Goal: Information Seeking & Learning: Learn about a topic

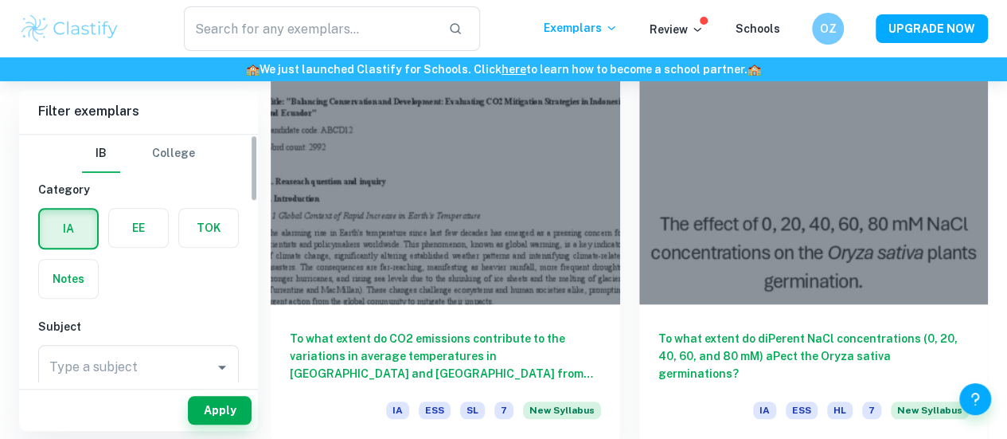
scroll to position [496, 0]
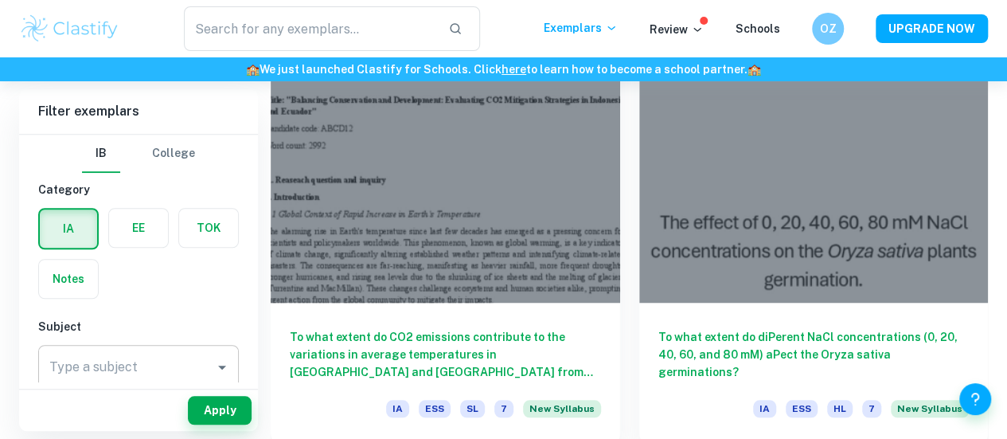
click at [137, 354] on input "Type a subject" at bounding box center [126, 367] width 162 height 30
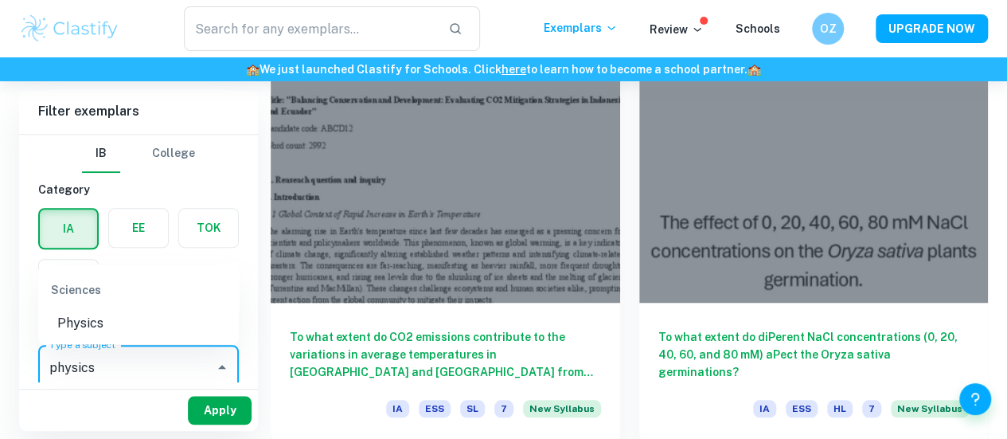
type input "physics"
click at [228, 414] on button "Apply" at bounding box center [220, 410] width 64 height 29
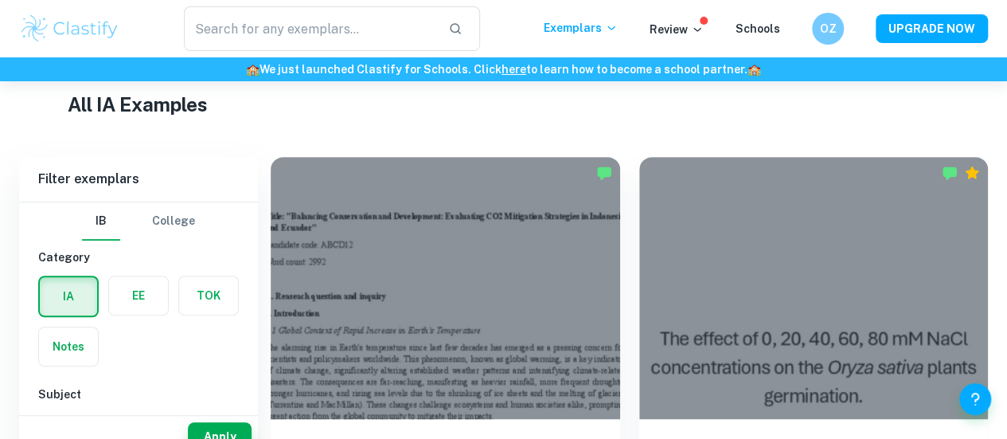
scroll to position [408, 0]
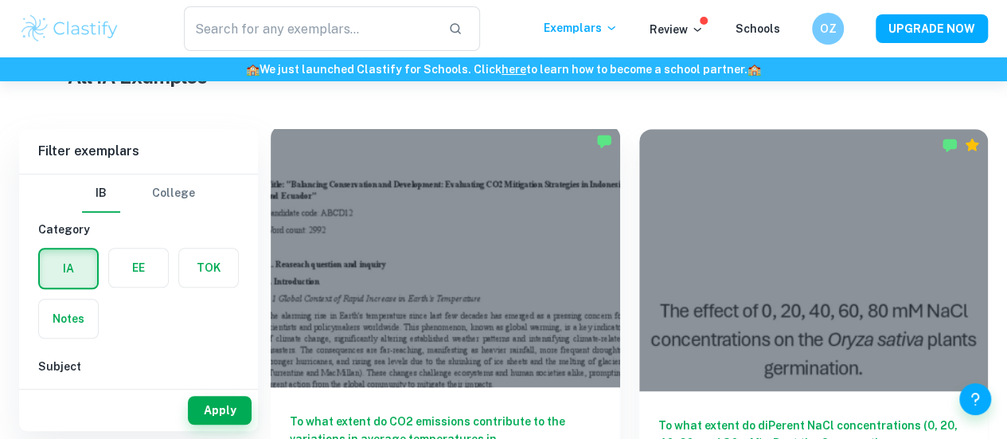
click at [344, 413] on h6 "To what extent do CO2 emissions contribute to the variations in average tempera…" at bounding box center [445, 439] width 311 height 53
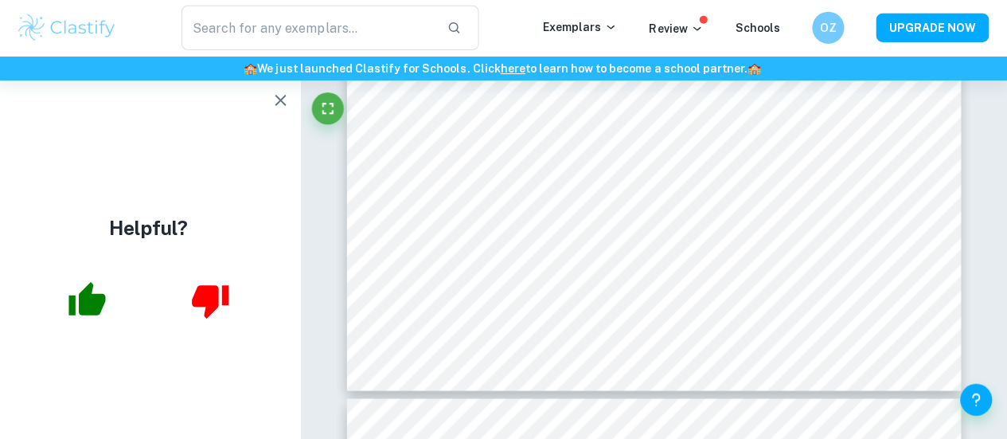
scroll to position [4691, 0]
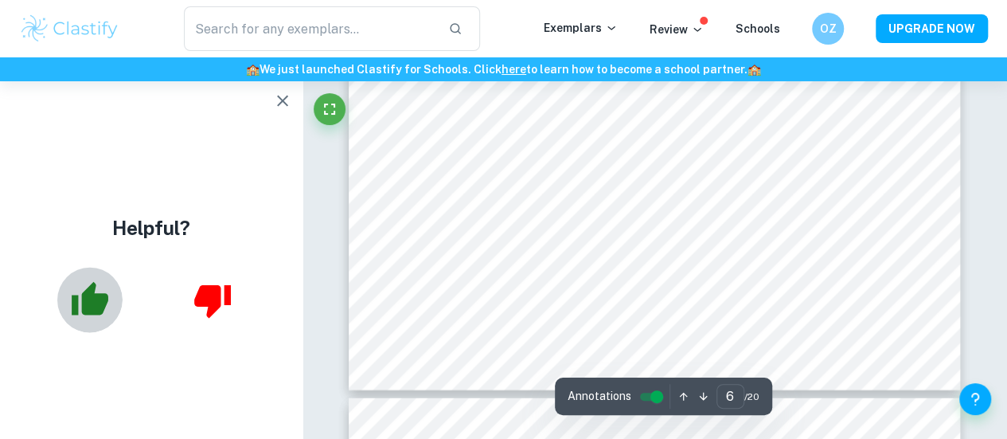
click at [96, 305] on icon "button" at bounding box center [90, 298] width 37 height 33
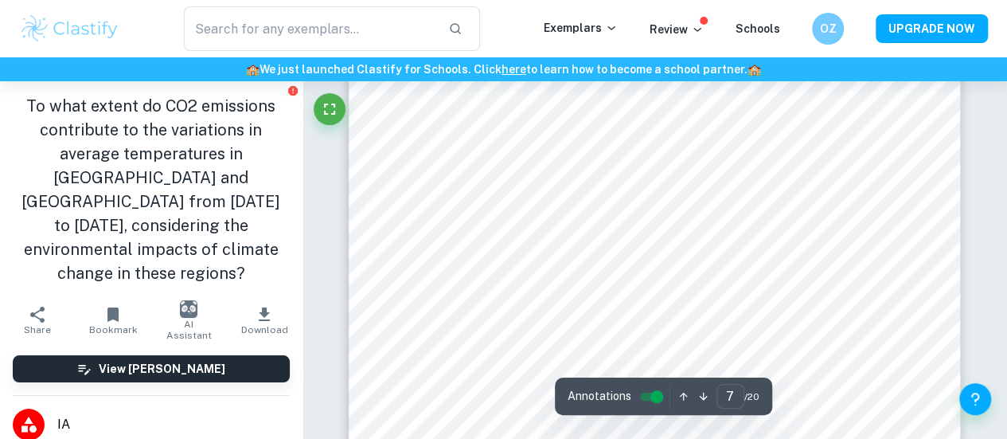
scroll to position [5250, 0]
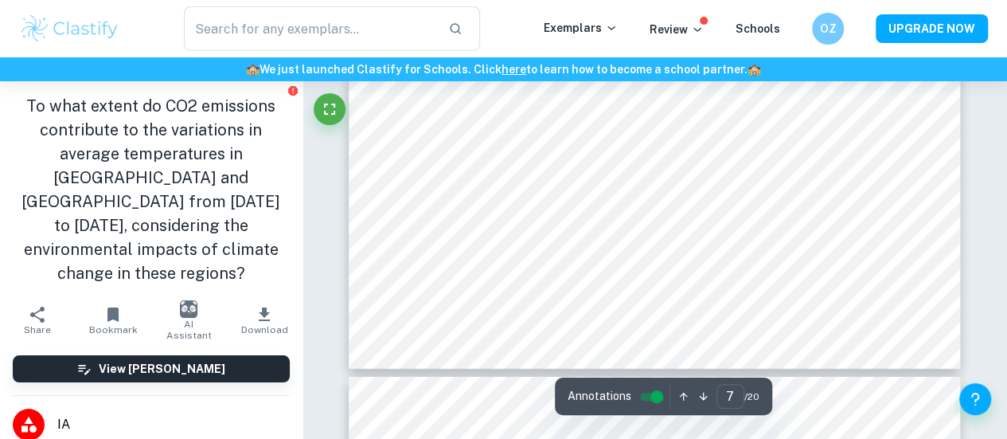
type input "8"
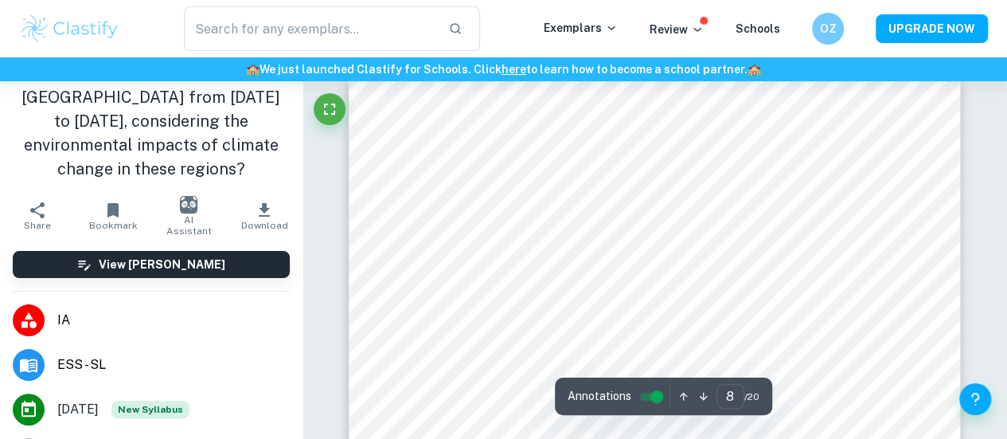
scroll to position [108, 0]
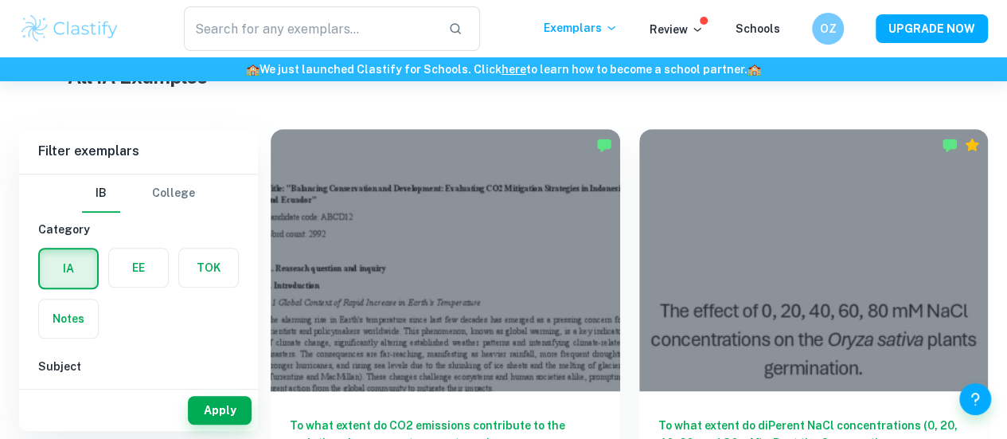
scroll to position [112, 0]
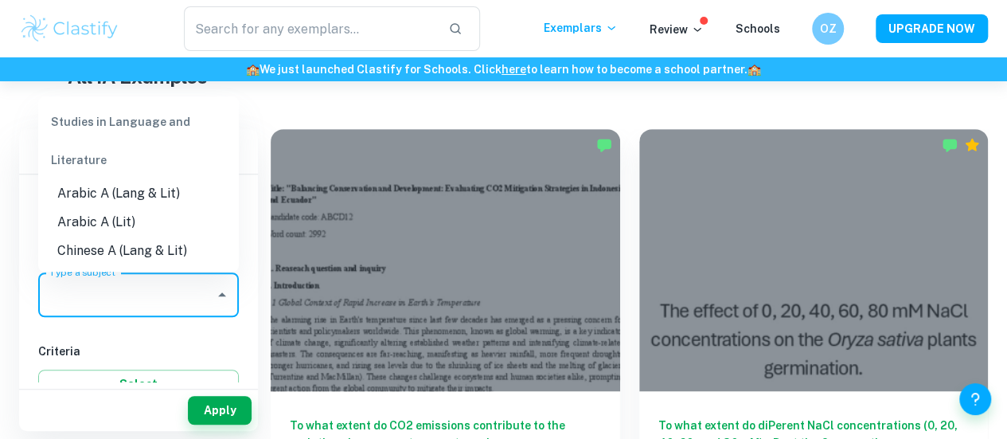
click at [76, 294] on input "Type a subject" at bounding box center [126, 295] width 162 height 30
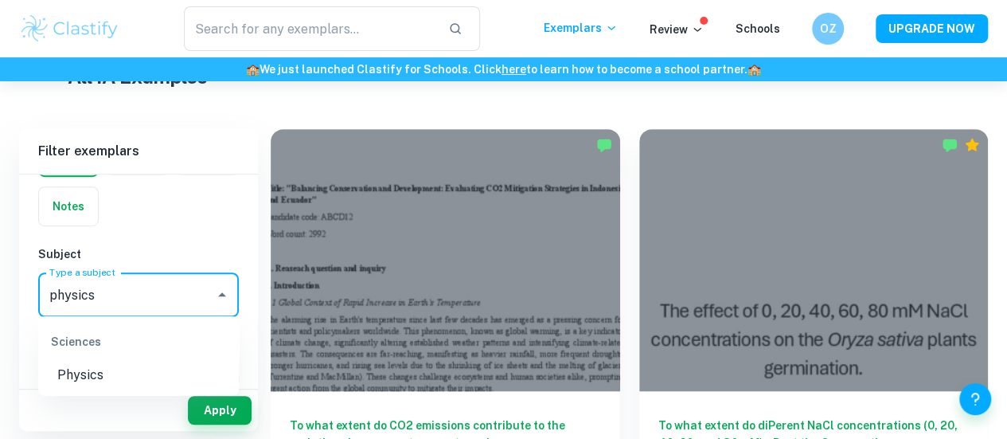
type input "physics"
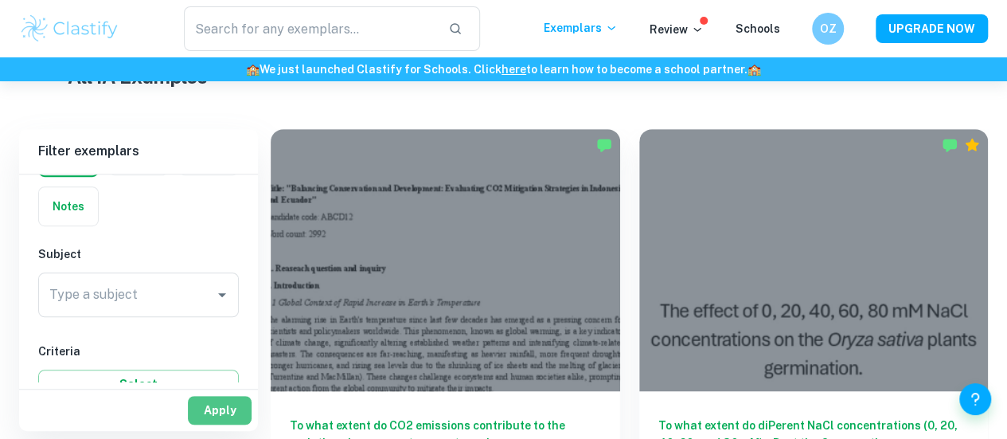
click at [194, 413] on button "Apply" at bounding box center [220, 410] width 64 height 29
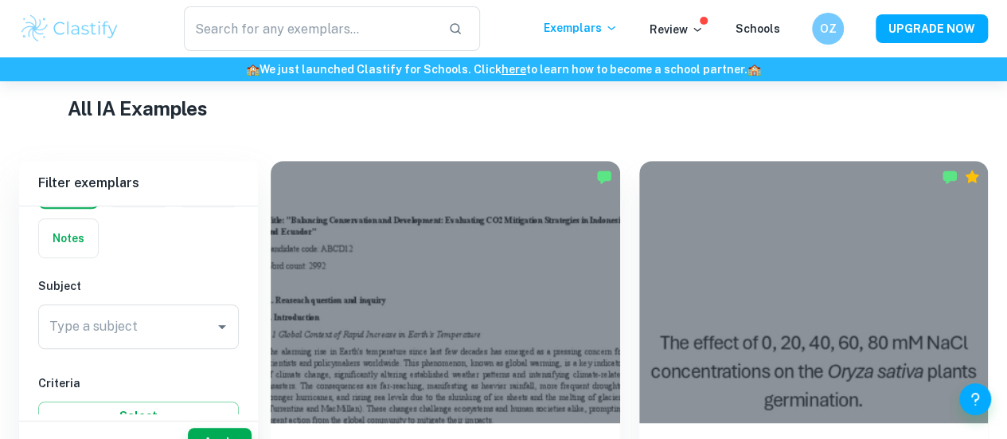
scroll to position [408, 0]
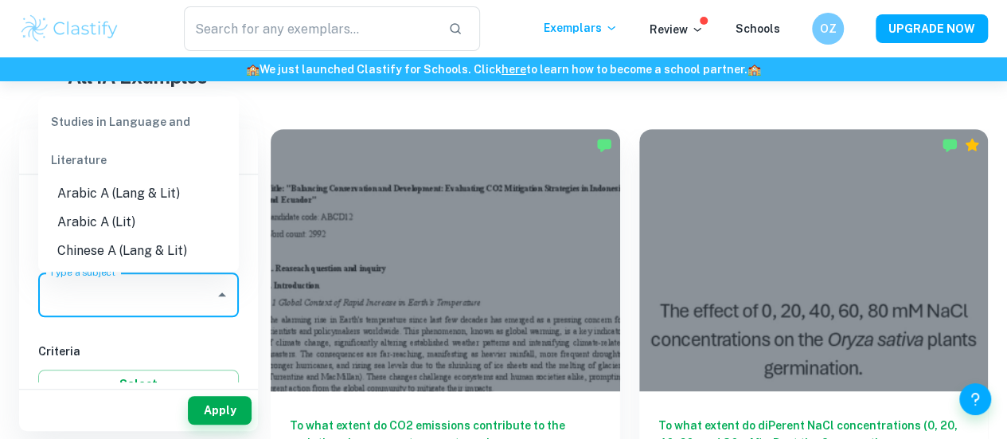
click at [164, 303] on input "Type a subject" at bounding box center [126, 295] width 162 height 30
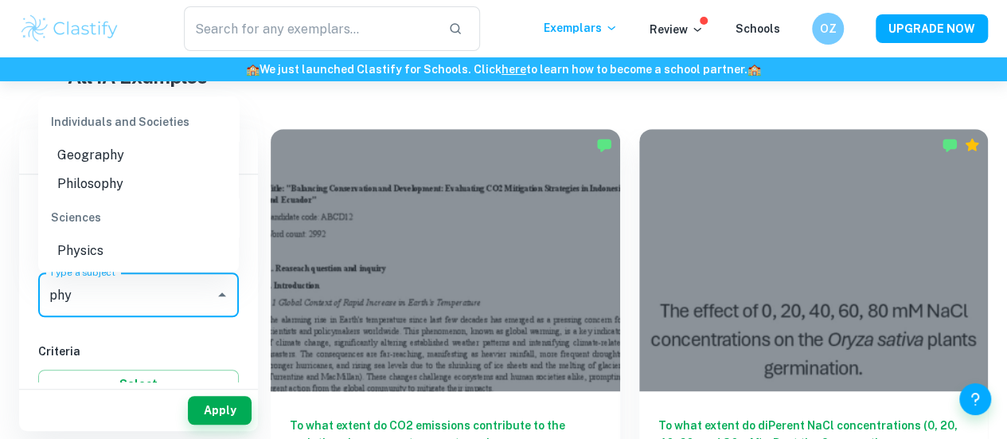
click at [167, 248] on li "Physics" at bounding box center [138, 251] width 201 height 29
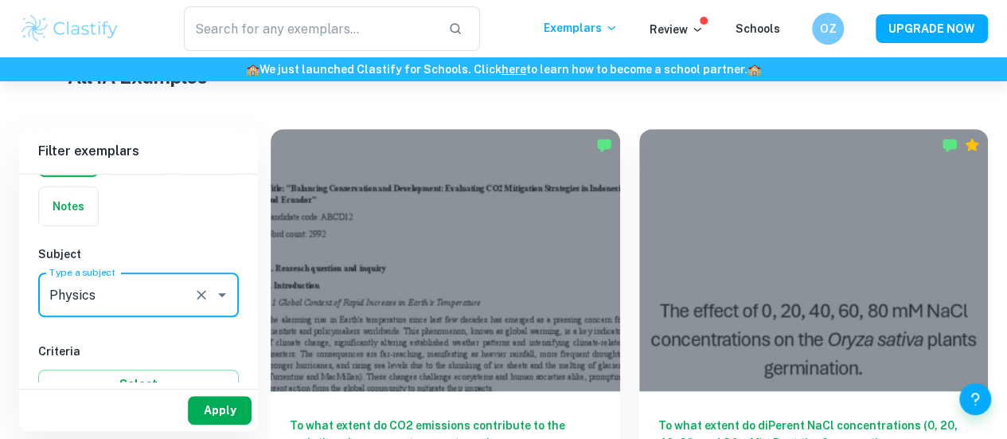
type input "Physics"
click at [217, 410] on button "Apply" at bounding box center [220, 410] width 64 height 29
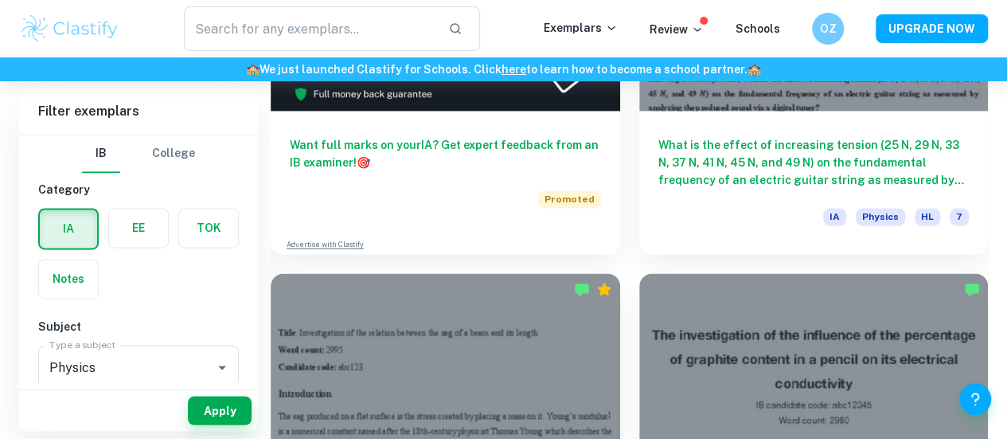
scroll to position [1116, 0]
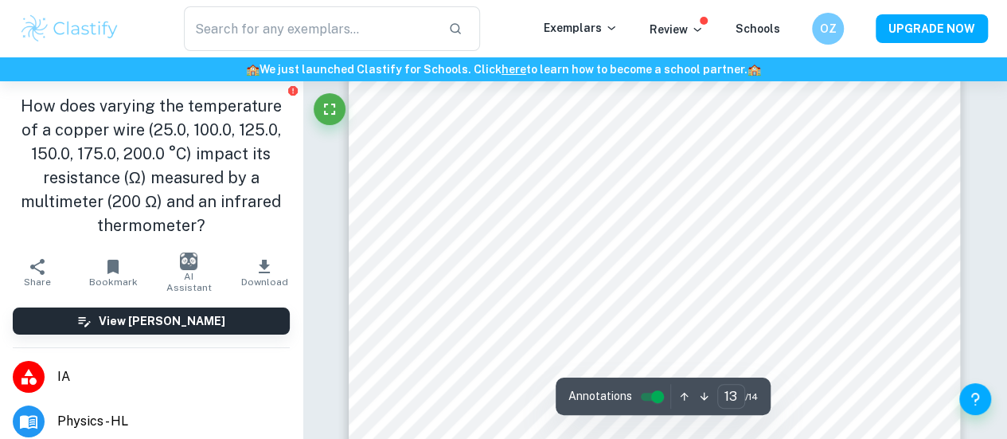
scroll to position [11069, 0]
type input "10"
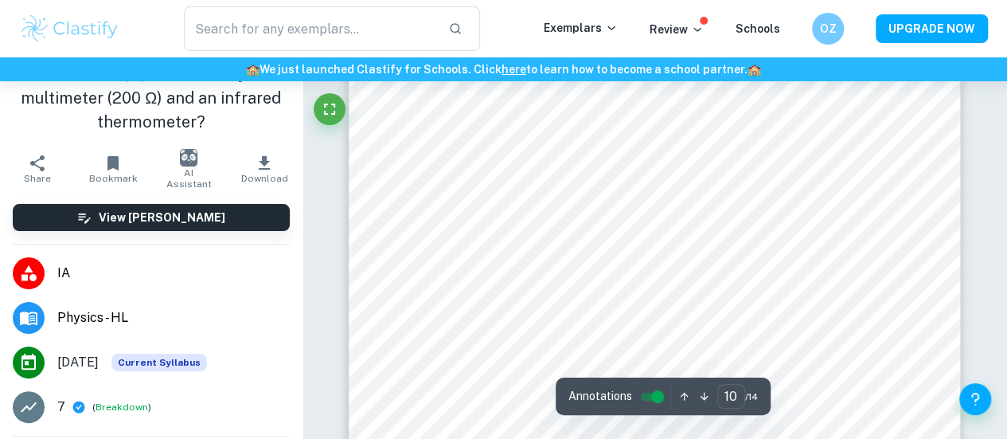
scroll to position [8426, 0]
click at [132, 405] on button "Breakdown" at bounding box center [122, 407] width 53 height 14
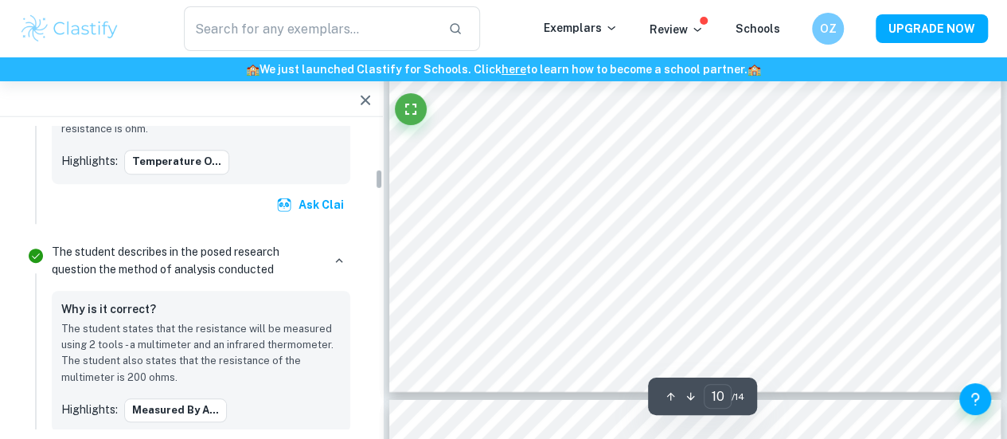
scroll to position [602, 0]
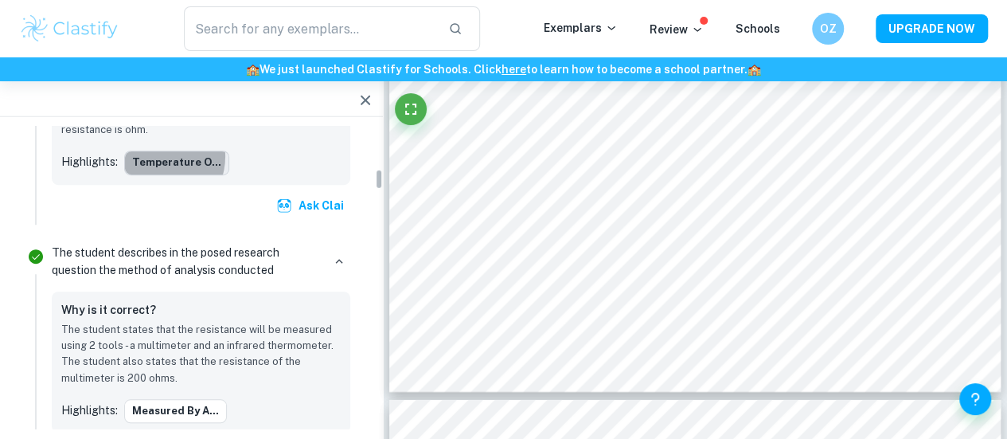
click at [155, 151] on button "temperature o..." at bounding box center [176, 163] width 105 height 24
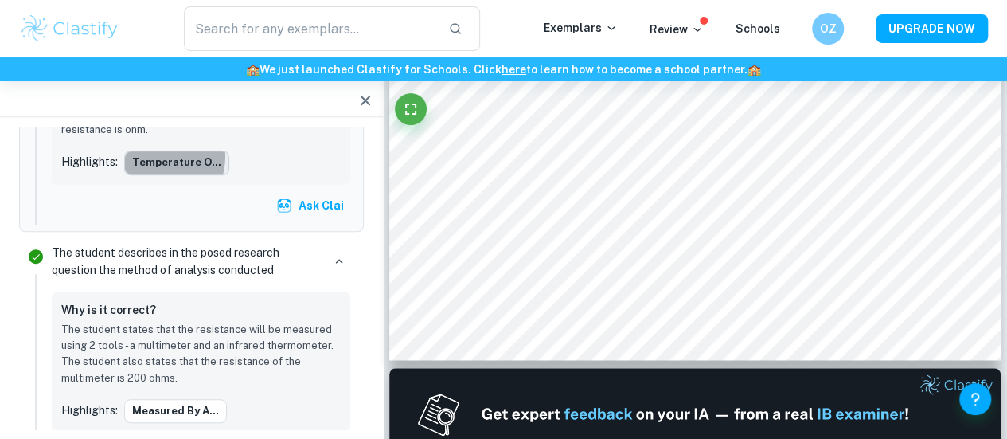
click at [155, 151] on button "temperature o..." at bounding box center [176, 163] width 105 height 24
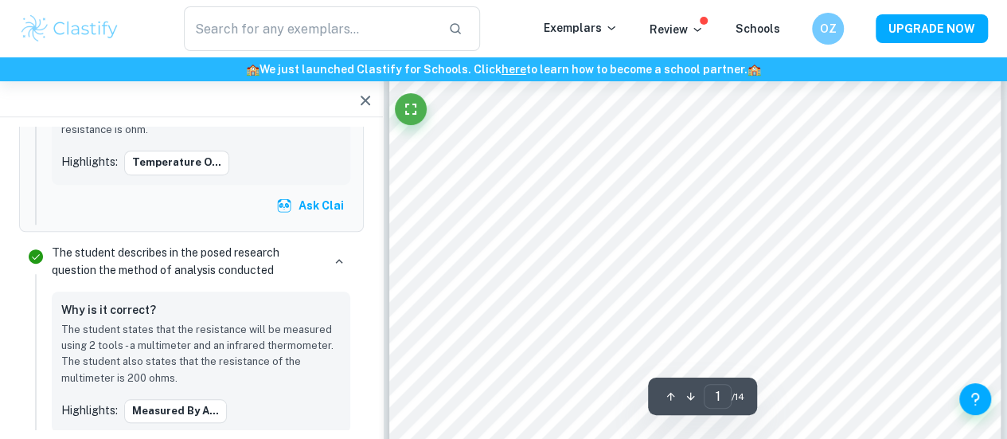
scroll to position [499, 0]
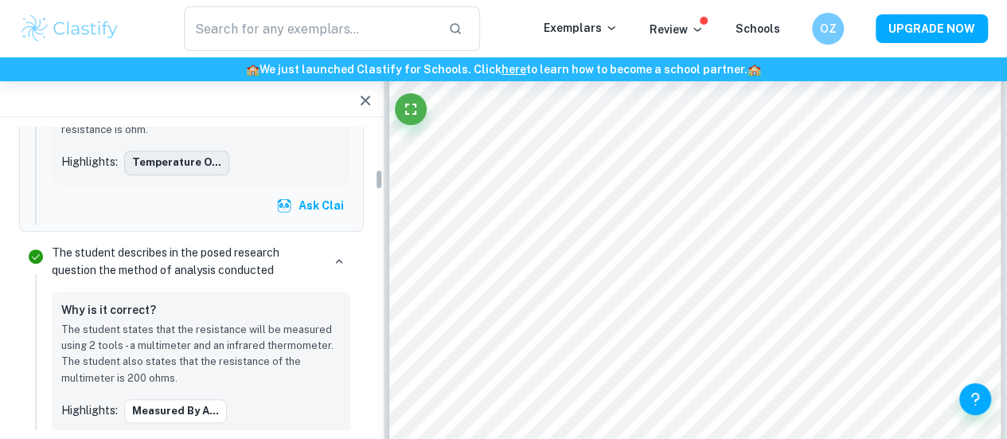
click at [182, 151] on button "temperature o..." at bounding box center [176, 163] width 105 height 24
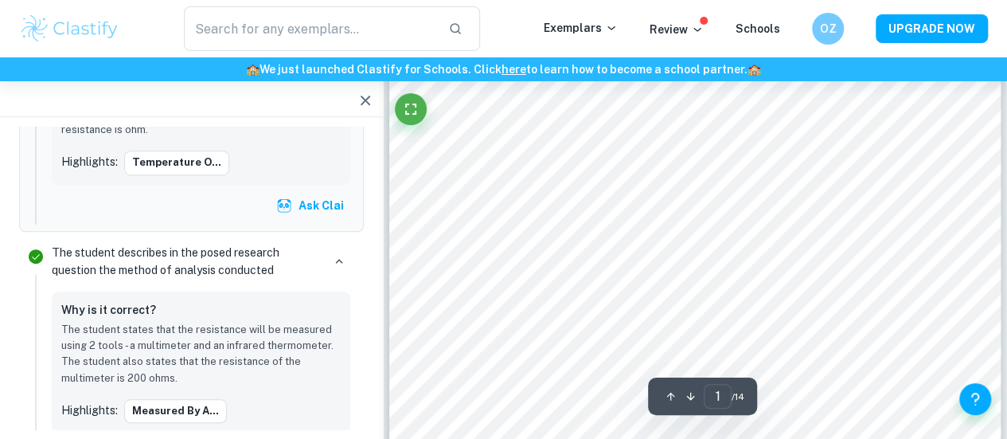
scroll to position [468, 0]
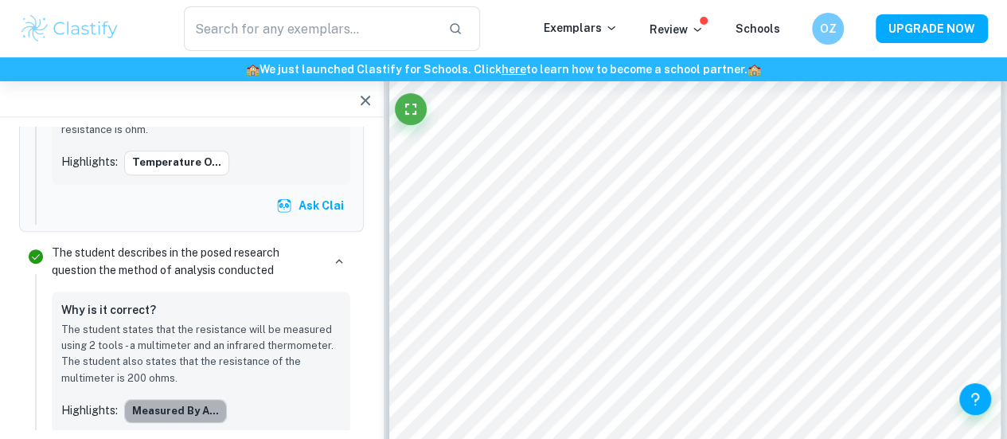
click at [176, 399] on button "measured by a..." at bounding box center [175, 411] width 103 height 24
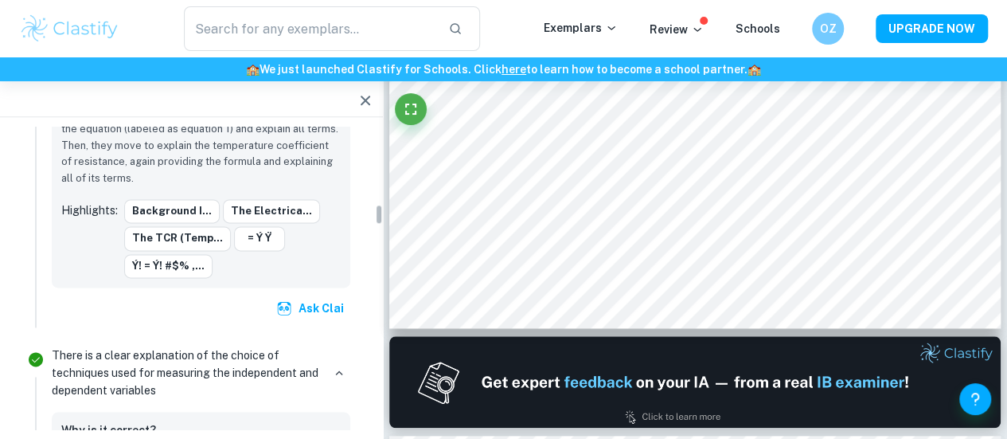
scroll to position [1110, 0]
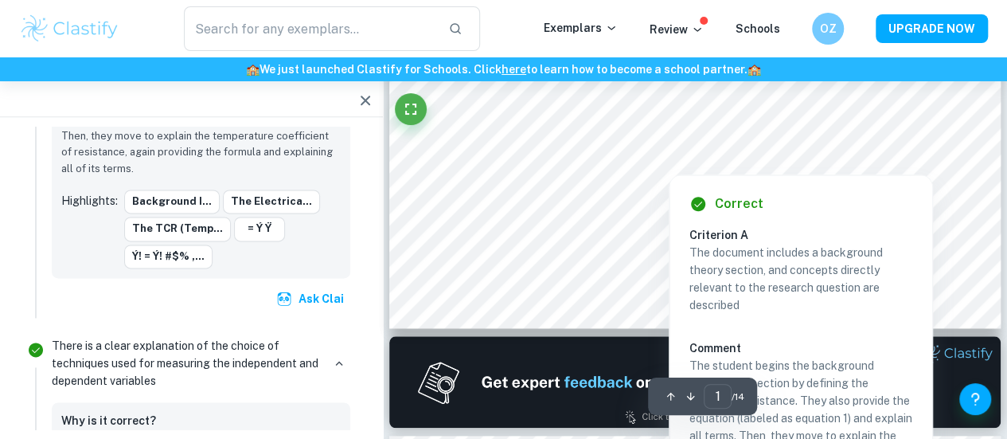
type input "2"
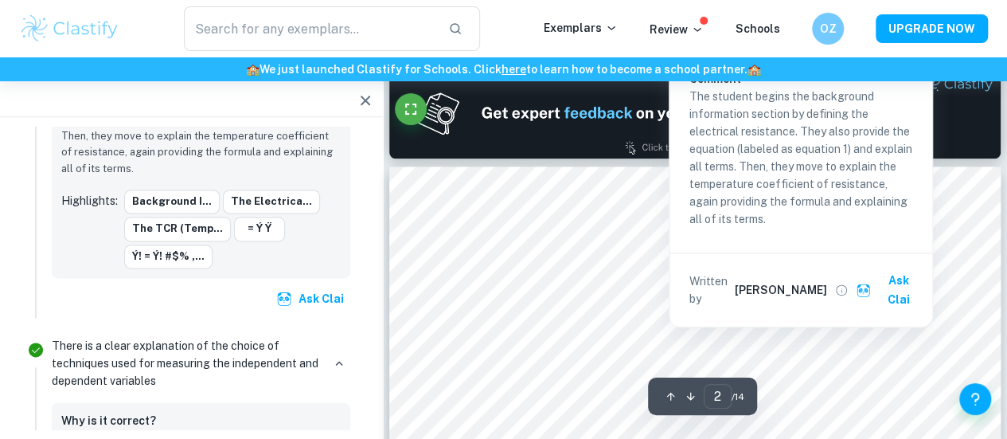
scroll to position [916, 0]
